Goal: Find specific page/section: Find specific page/section

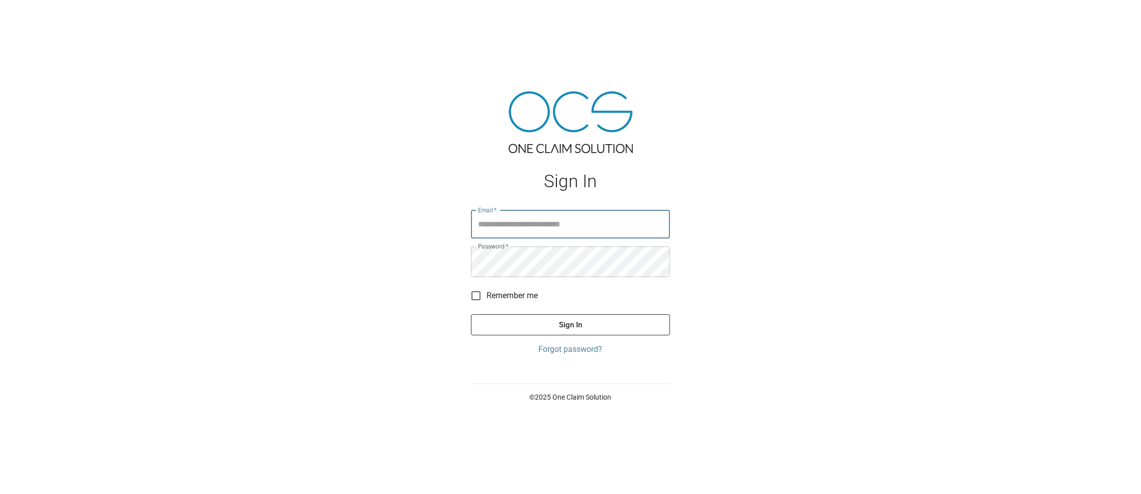
type input "**********"
click at [558, 336] on button "Sign In" at bounding box center [570, 325] width 199 height 21
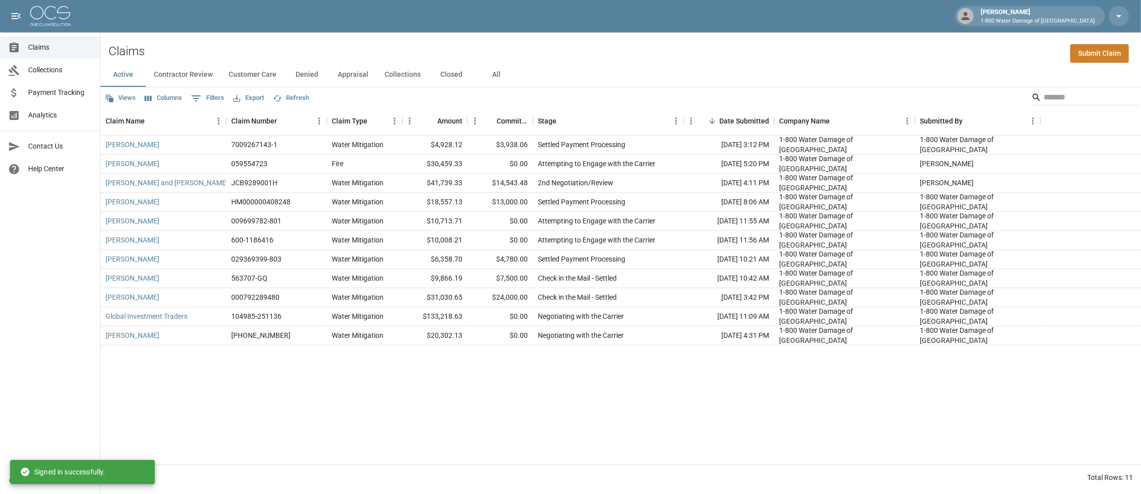
click at [519, 79] on button "All" at bounding box center [496, 75] width 45 height 24
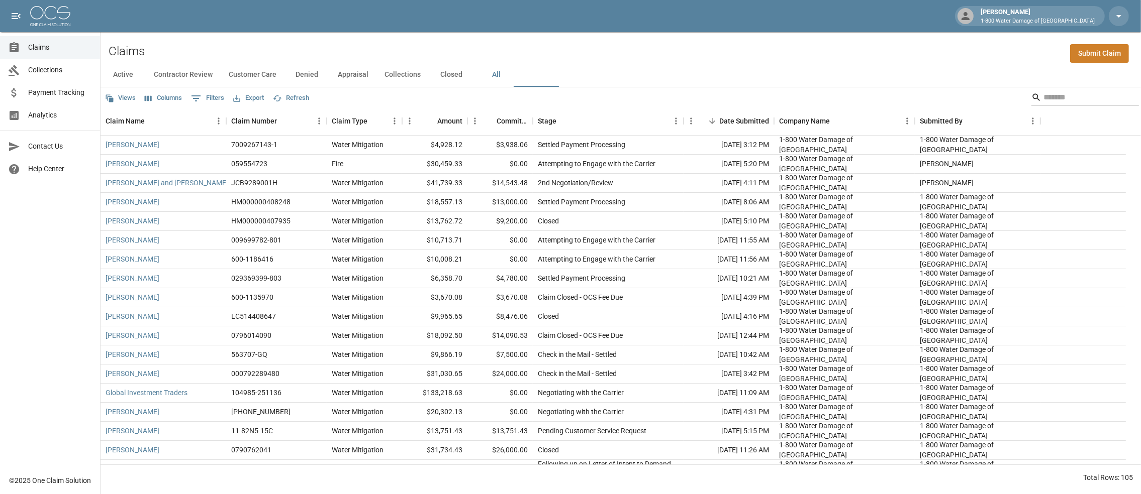
click at [1057, 105] on input "Search" at bounding box center [1083, 97] width 80 height 16
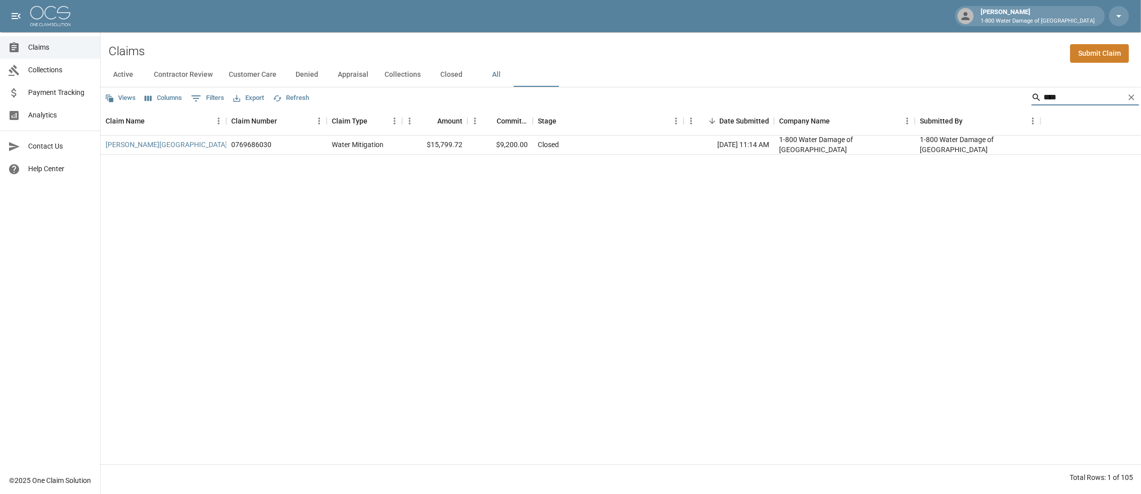
type input "****"
click at [722, 153] on div "[DATE] 11:14 AM" at bounding box center [728, 145] width 90 height 19
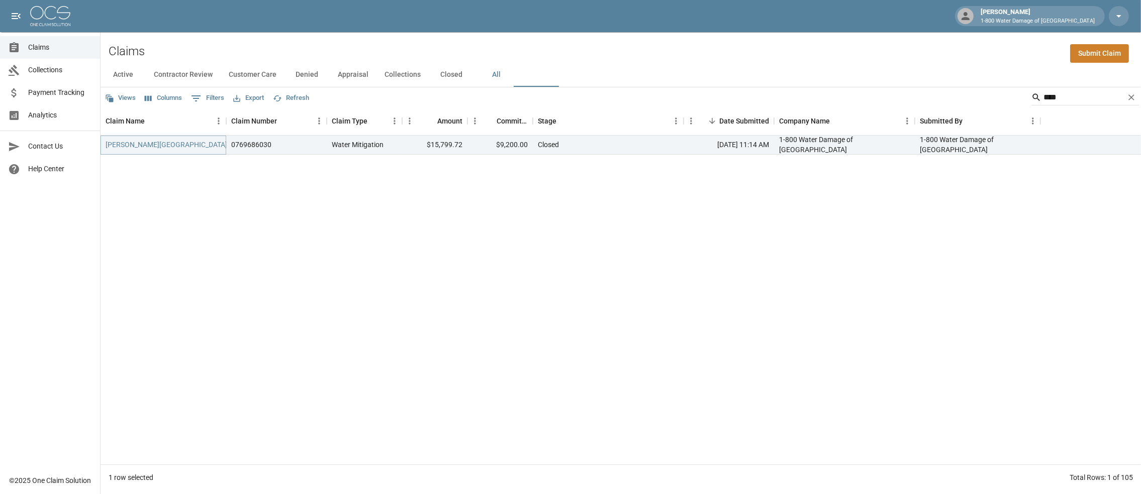
click at [138, 150] on link "[PERSON_NAME][GEOGRAPHIC_DATA]" at bounding box center [167, 145] width 122 height 10
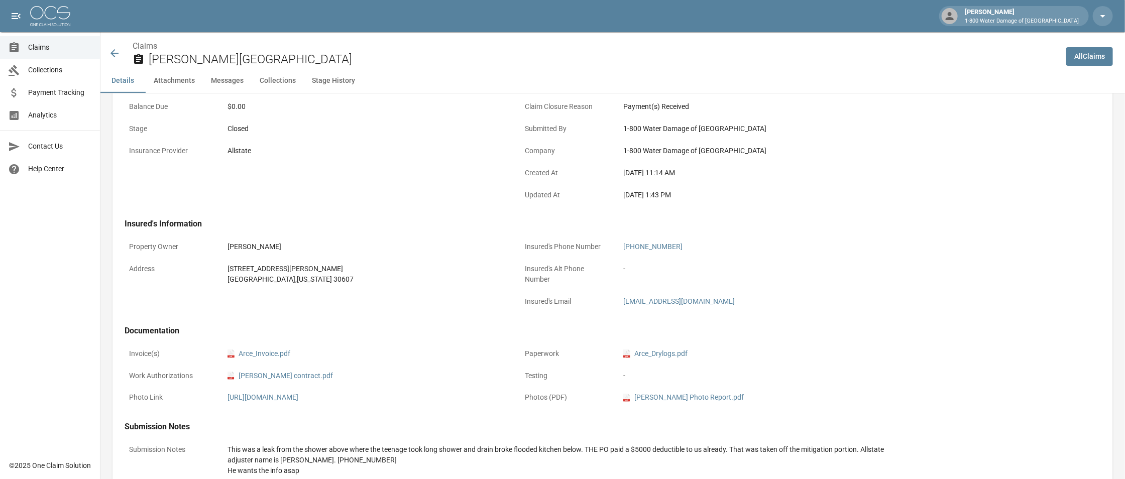
scroll to position [200, 0]
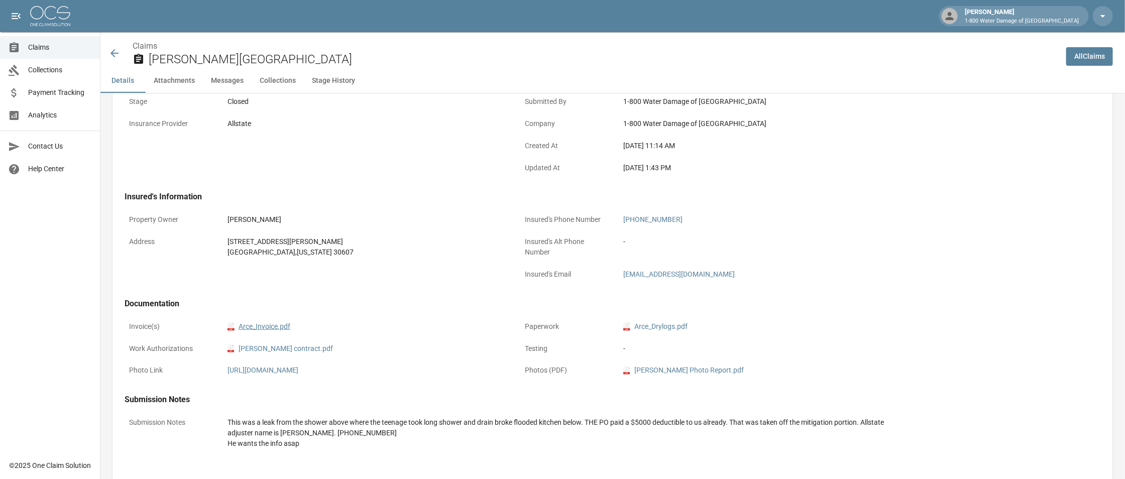
click at [270, 332] on link "pdf Arce_Invoice.pdf" at bounding box center [259, 327] width 63 height 11
click at [154, 82] on button "Attachments" at bounding box center [174, 81] width 57 height 24
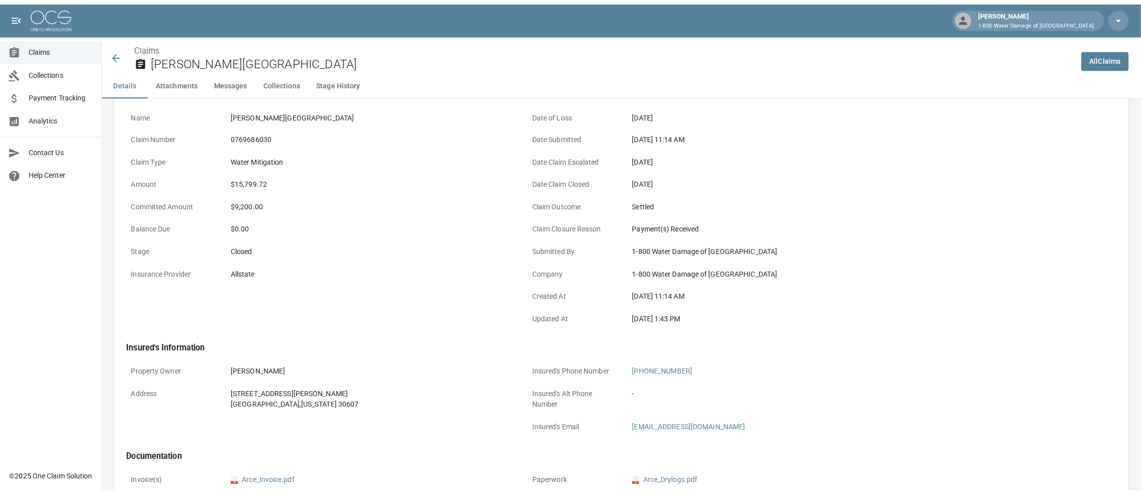
scroll to position [0, 0]
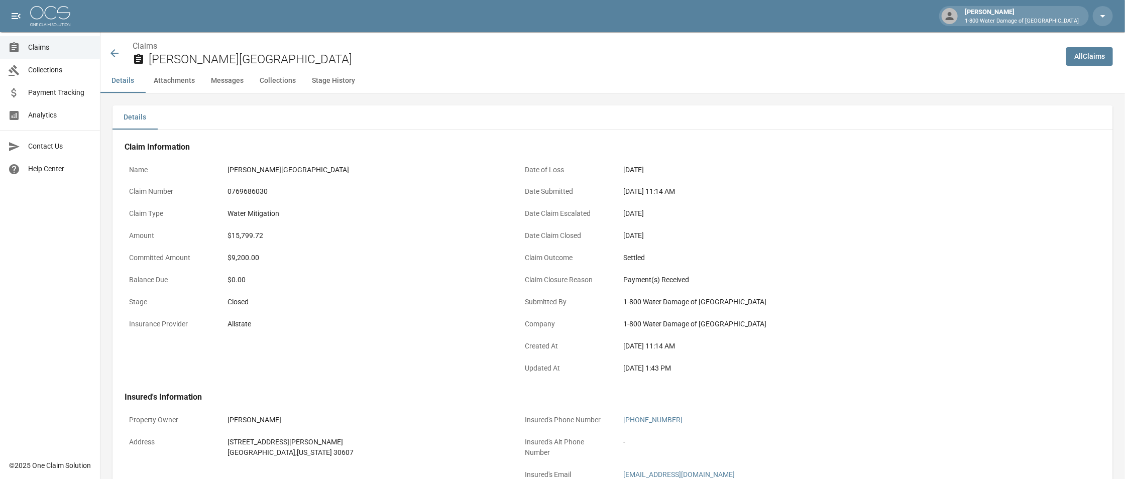
click at [1086, 59] on link "All Claims" at bounding box center [1090, 56] width 47 height 19
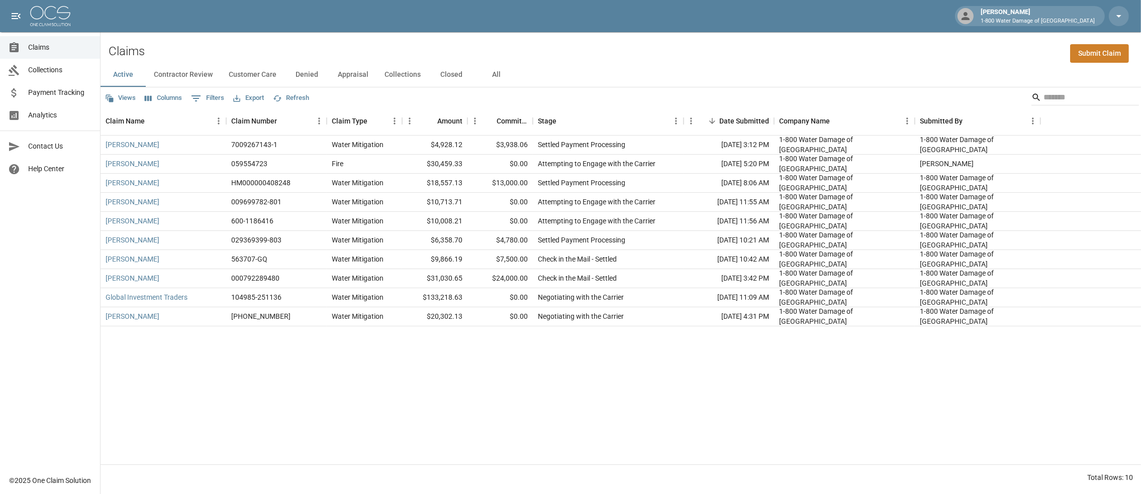
click at [519, 75] on button "All" at bounding box center [496, 75] width 45 height 24
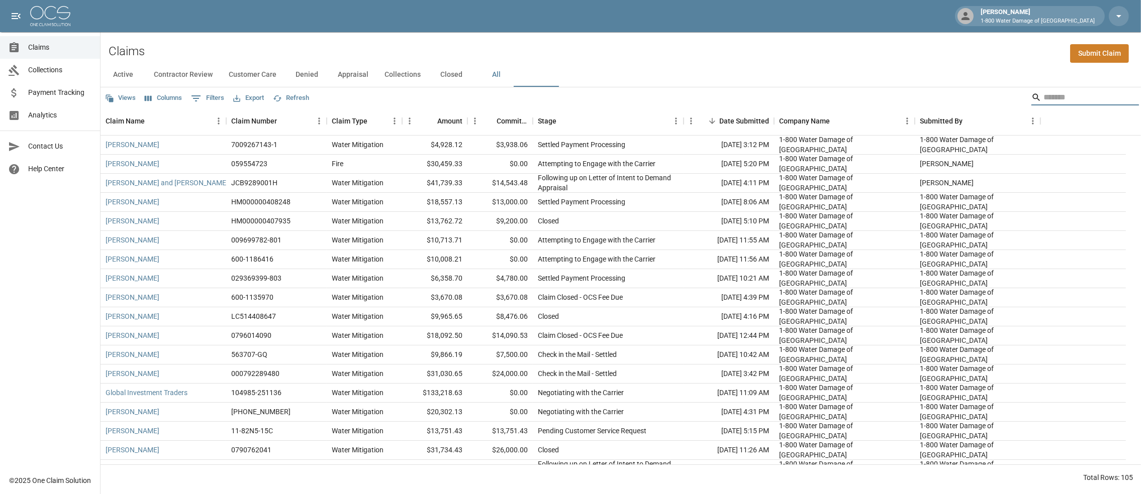
click at [1043, 98] on input "Search" at bounding box center [1083, 97] width 80 height 16
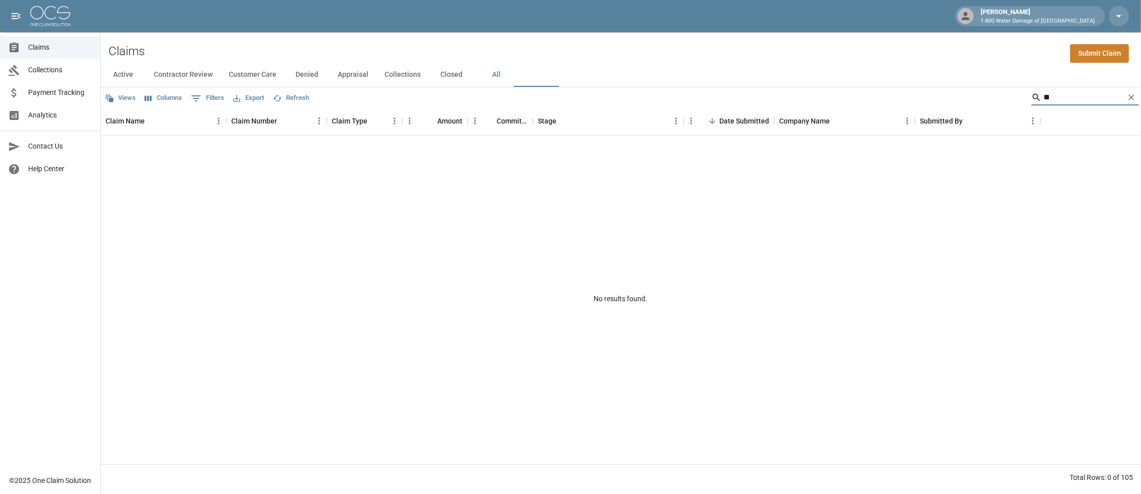
type input "*"
